Goal: Check status: Check status

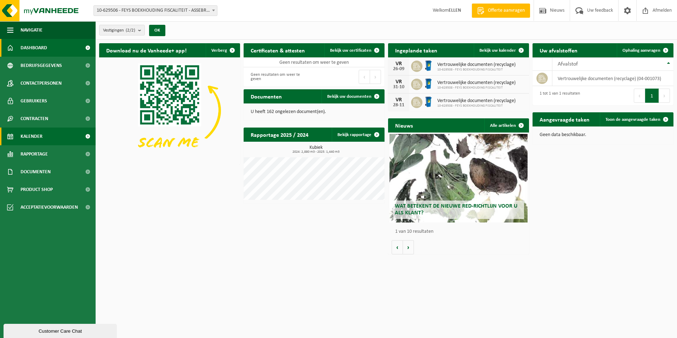
click at [37, 133] on span "Kalender" at bounding box center [32, 136] width 22 height 18
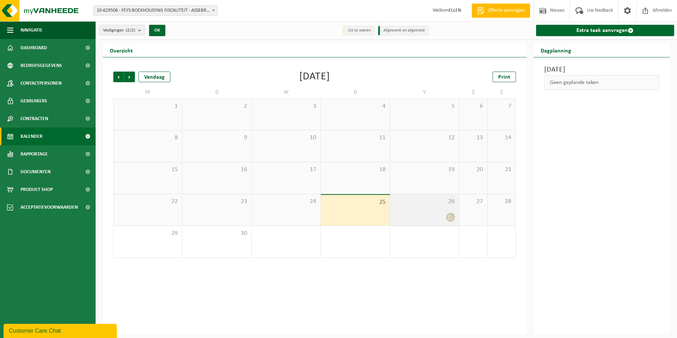
click at [417, 211] on div "26" at bounding box center [424, 209] width 69 height 31
